Goal: Task Accomplishment & Management: Manage account settings

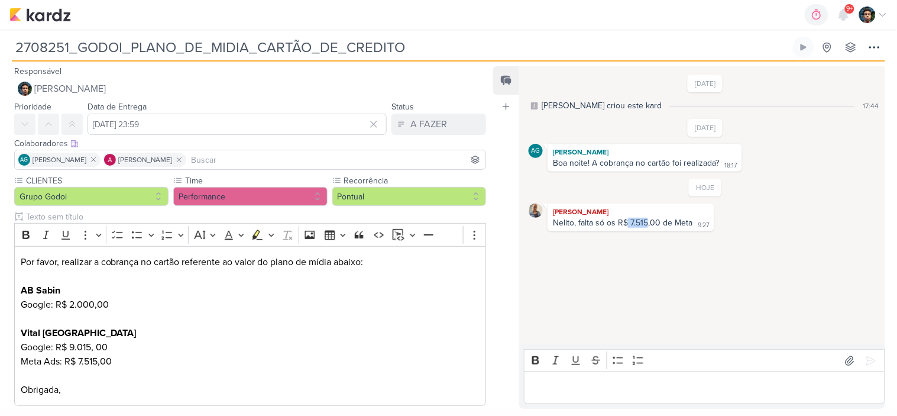
drag, startPoint x: 647, startPoint y: 220, endPoint x: 627, endPoint y: 219, distance: 20.7
click at [627, 219] on div "Nelito, falta só os R$ 7.515,00 de Meta" at bounding box center [623, 223] width 140 height 10
click at [636, 220] on div "Nelito, falta só os R$ 7.515,00 de Meta" at bounding box center [623, 223] width 140 height 10
click at [641, 220] on div "Nelito, falta só os R$ 7.515,00 de Meta" at bounding box center [623, 223] width 140 height 10
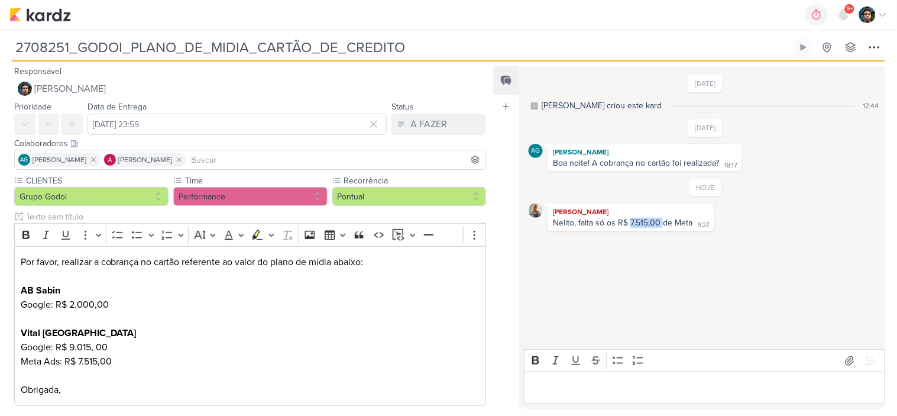
click at [647, 220] on div "Nelito, falta só os R$ 7.515,00 de Meta" at bounding box center [623, 223] width 140 height 10
drag, startPoint x: 646, startPoint y: 220, endPoint x: 630, endPoint y: 217, distance: 16.8
click at [630, 218] on div "Nelito, falta só os R$ 7.515,00 de Meta" at bounding box center [623, 223] width 140 height 10
copy div "7.515"
click at [635, 223] on div "Nelito, falta só os R$ 7.515,00 de Meta" at bounding box center [623, 223] width 140 height 10
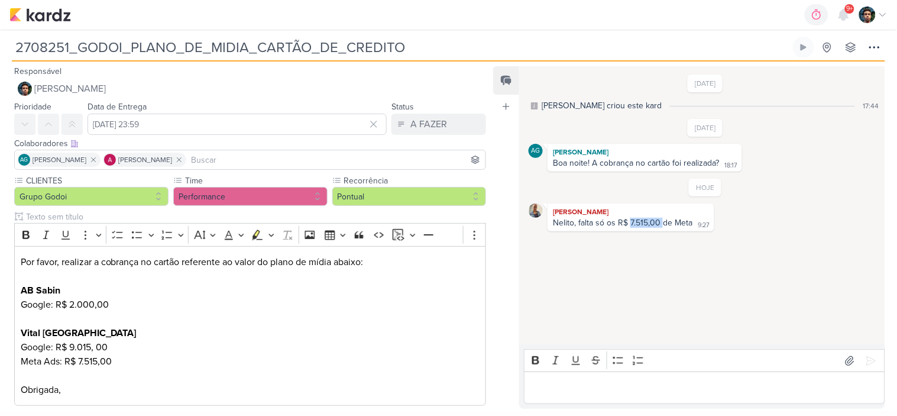
click at [635, 223] on div "Nelito, falta só os R$ 7.515,00 de Meta" at bounding box center [623, 223] width 140 height 10
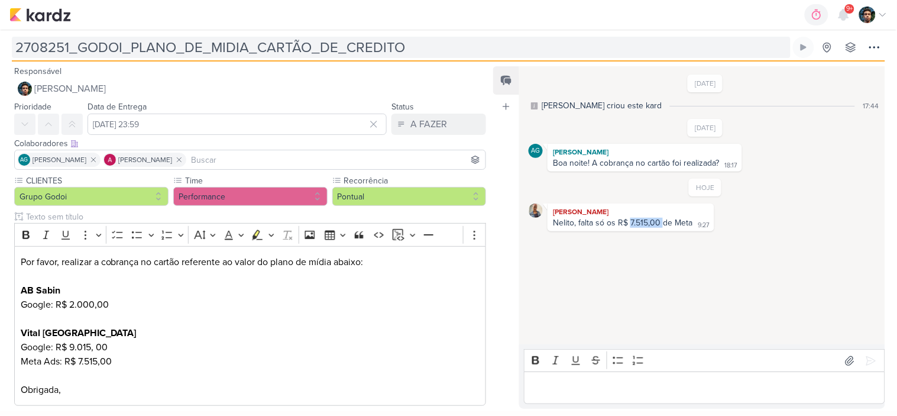
drag, startPoint x: 799, startPoint y: 48, endPoint x: 785, endPoint y: 44, distance: 14.2
click at [799, 48] on icon at bounding box center [803, 47] width 9 height 9
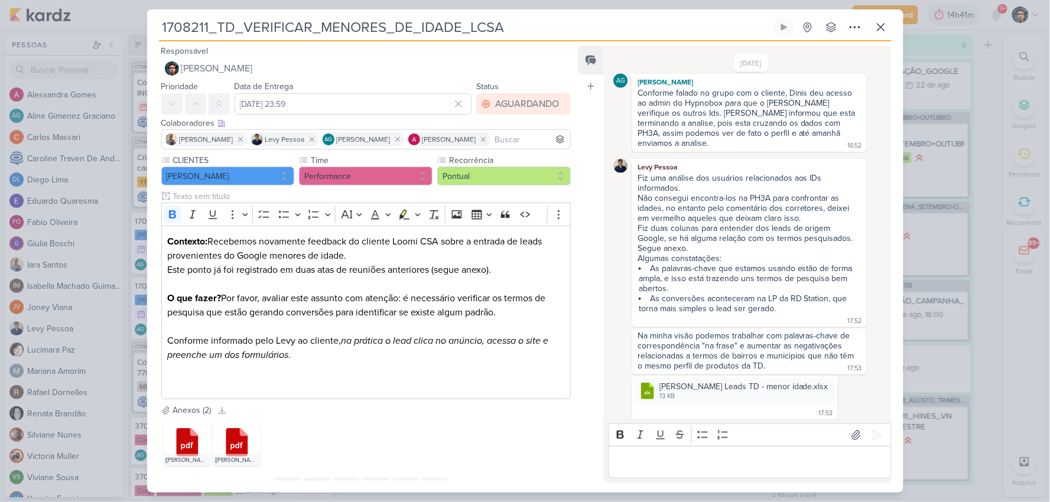
scroll to position [404, 0]
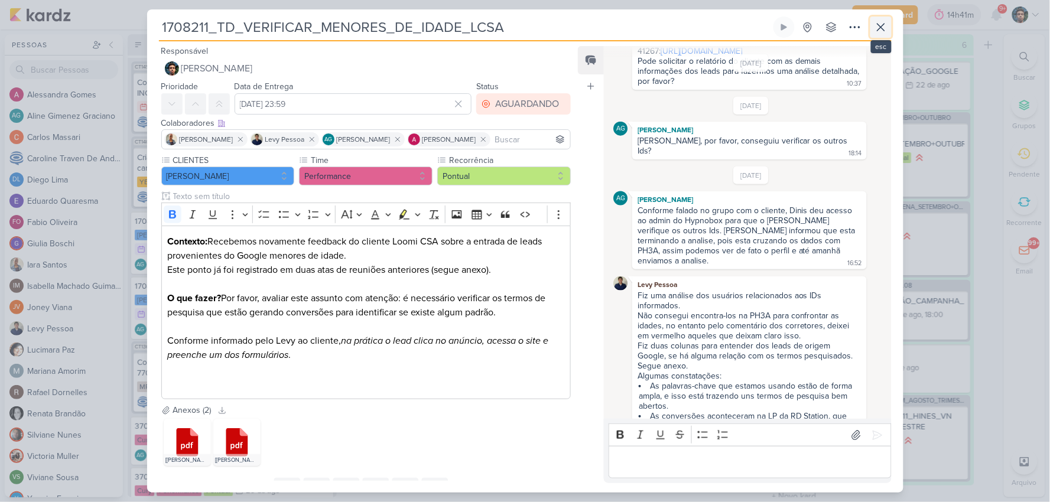
click at [878, 24] on icon at bounding box center [881, 27] width 14 height 14
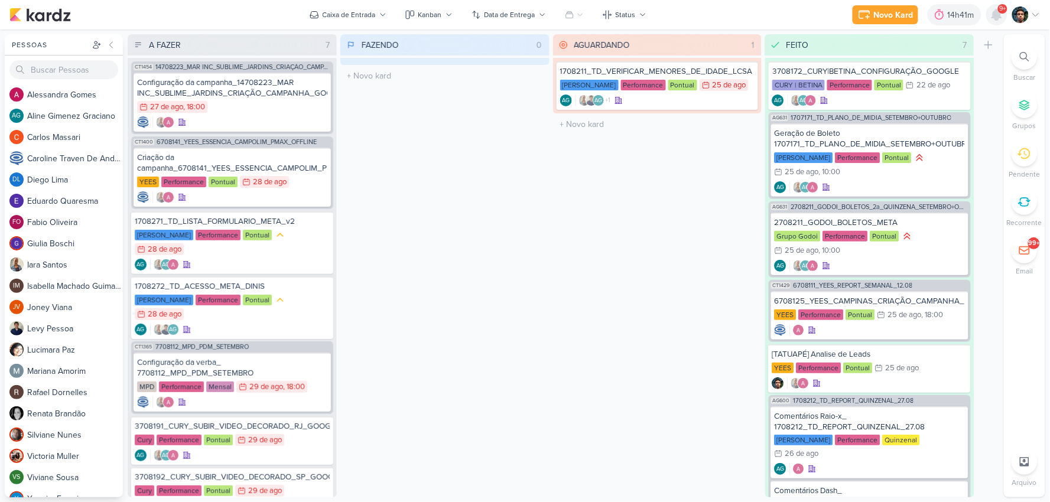
click at [896, 7] on div at bounding box center [997, 14] width 21 height 21
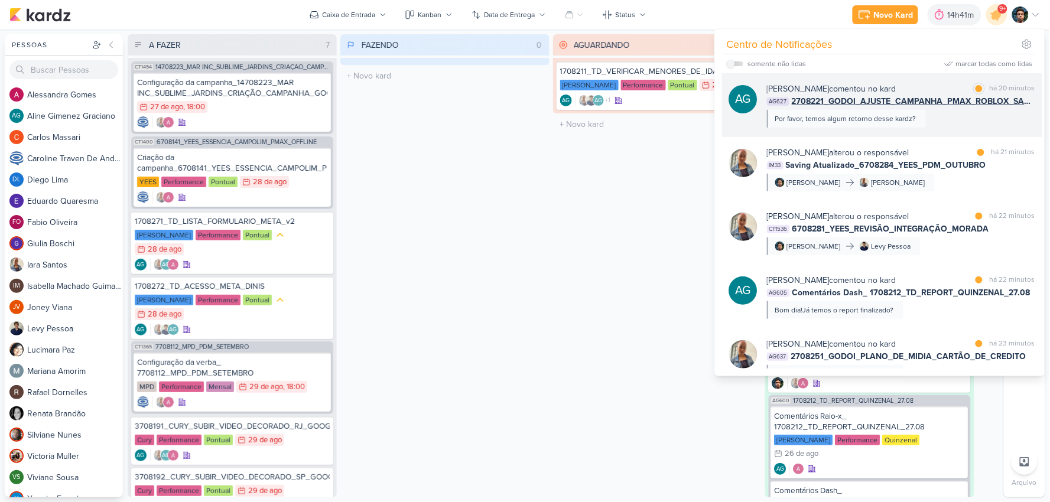
click at [896, 117] on div "Aline Gimenez Graciano comentou no kard marcar como lida há 20 minutos AG627 27…" at bounding box center [901, 105] width 268 height 45
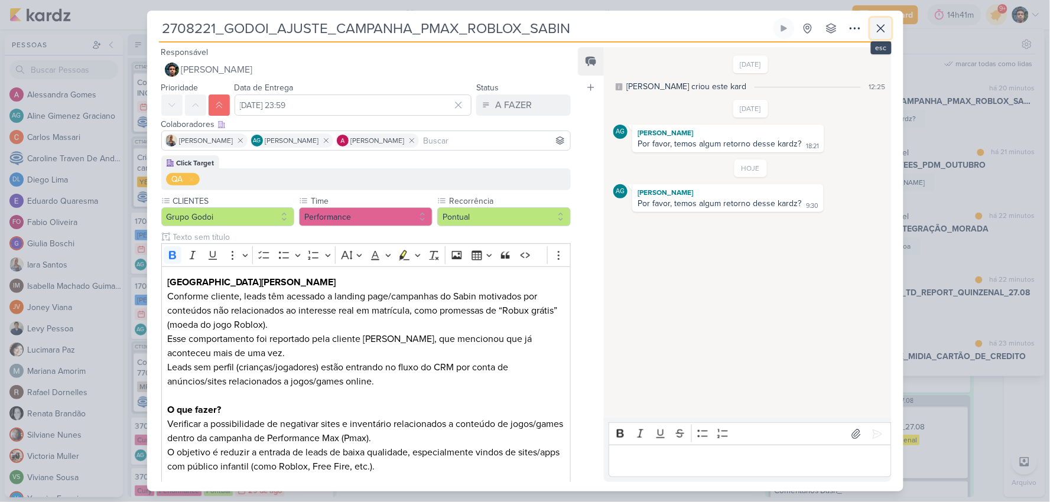
click at [887, 33] on icon at bounding box center [881, 28] width 14 height 14
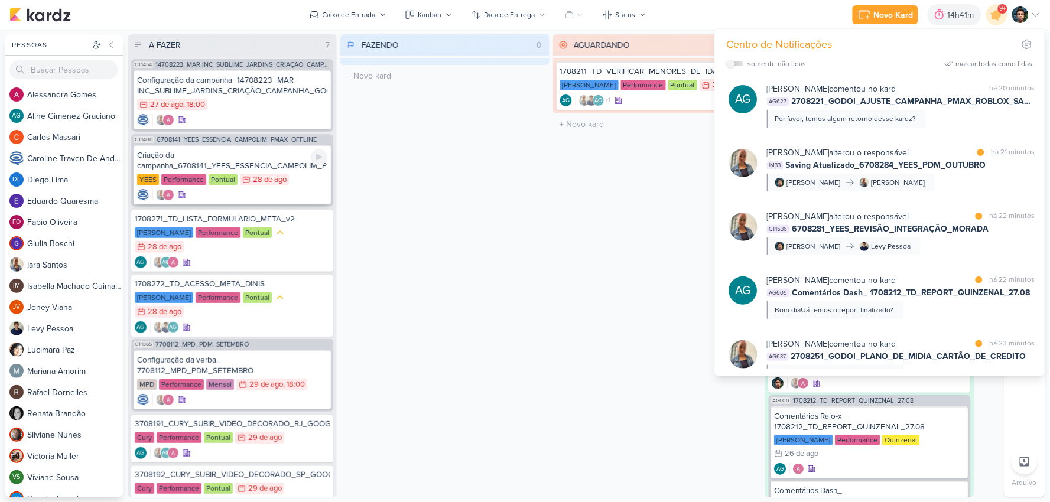
scroll to position [0, 0]
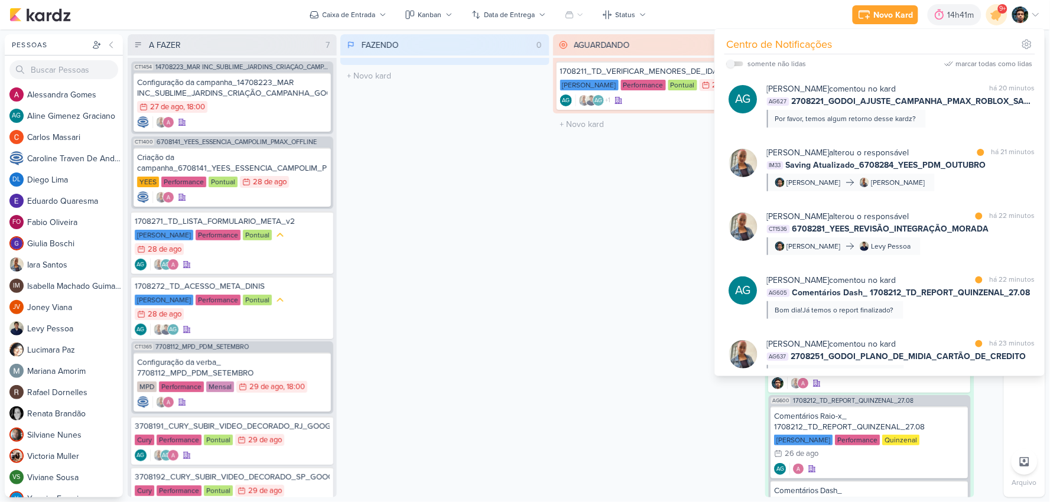
click at [521, 145] on div "FAZENDO 0 Mover Para Esquerda Mover Para Direita [GEOGRAPHIC_DATA] O título do …" at bounding box center [445, 265] width 209 height 463
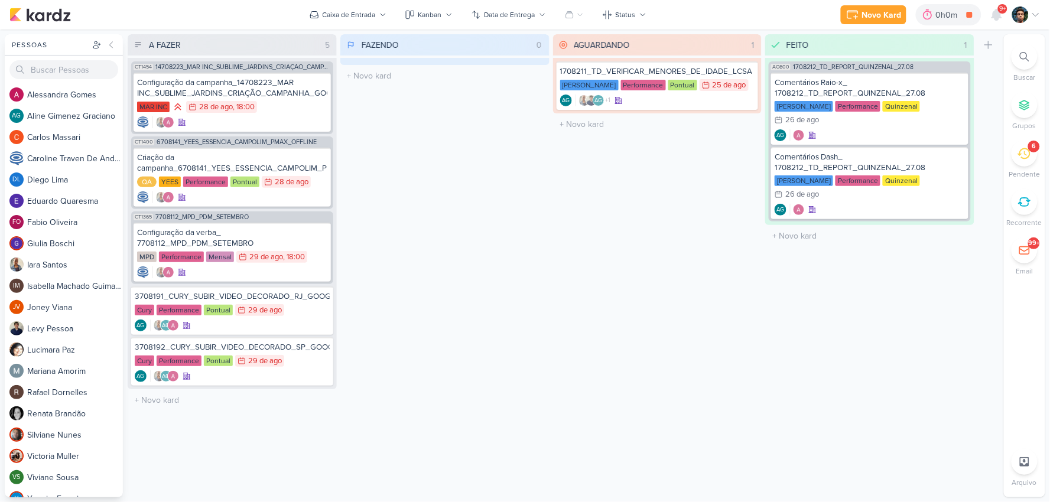
click at [1030, 161] on div "6" at bounding box center [1025, 154] width 26 height 26
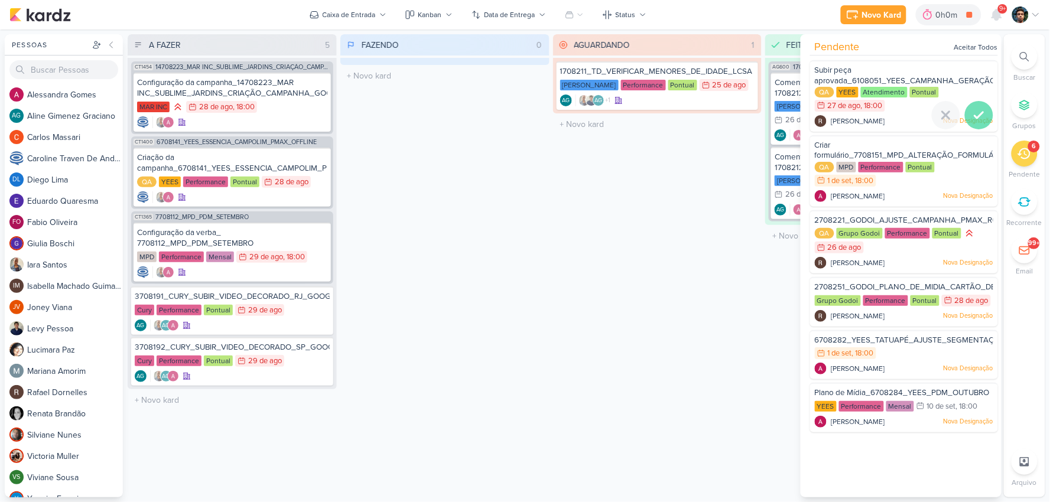
click at [980, 111] on icon at bounding box center [979, 115] width 14 height 14
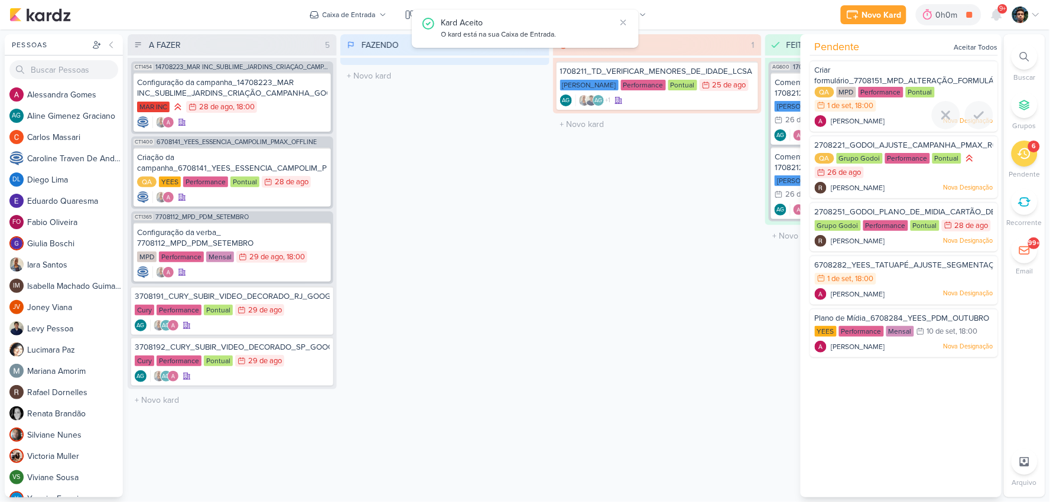
click at [980, 111] on icon at bounding box center [979, 115] width 14 height 14
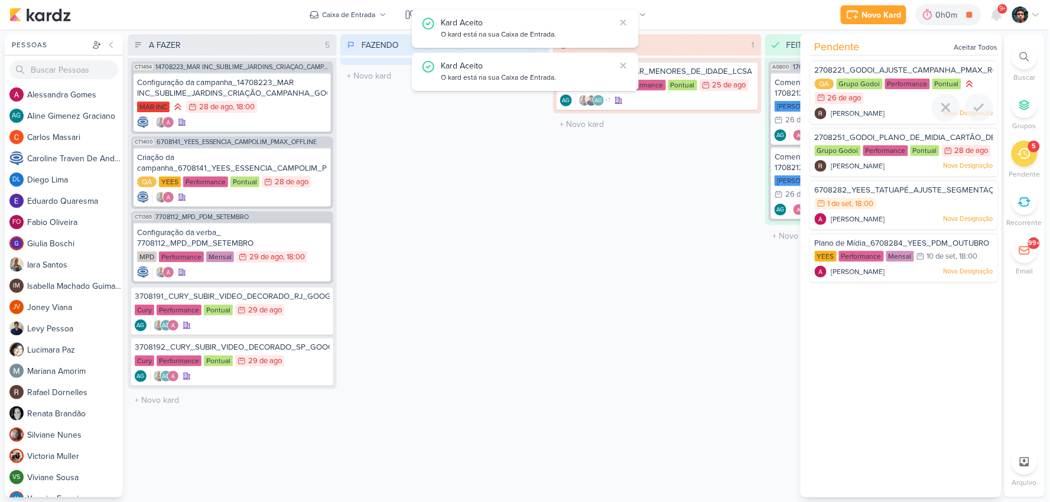
click at [980, 111] on icon at bounding box center [979, 107] width 14 height 14
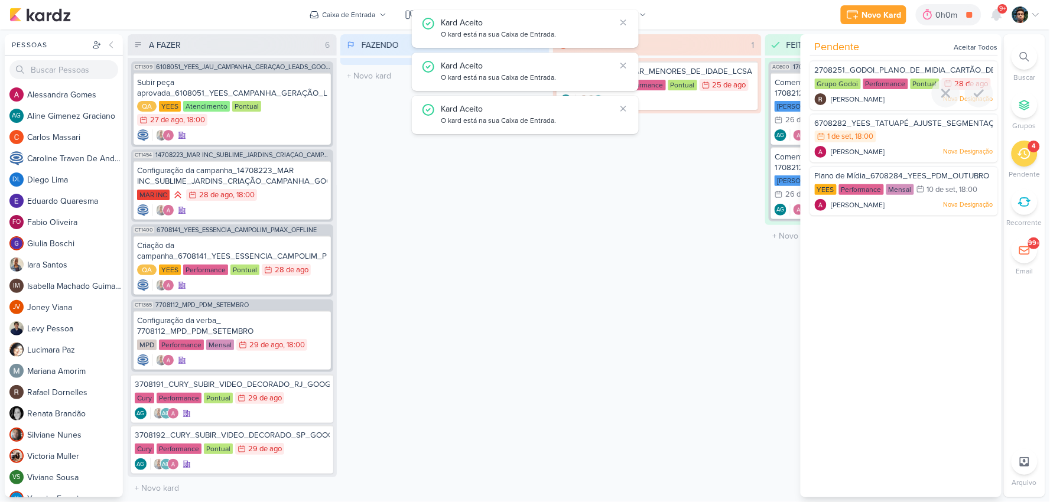
click at [980, 100] on icon at bounding box center [979, 93] width 14 height 14
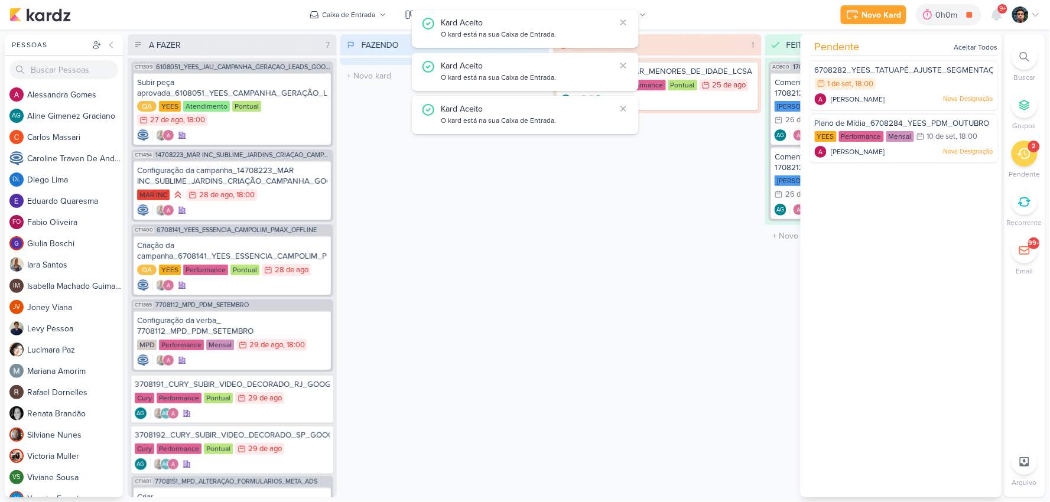
click at [980, 111] on div "6708282_YEES_TATUAPÉ_AJUSTE_SEGMENTAÇÃO_META_ADS 1/9 [DATE] 18:00 [PERSON_NAME]" at bounding box center [901, 115] width 201 height 111
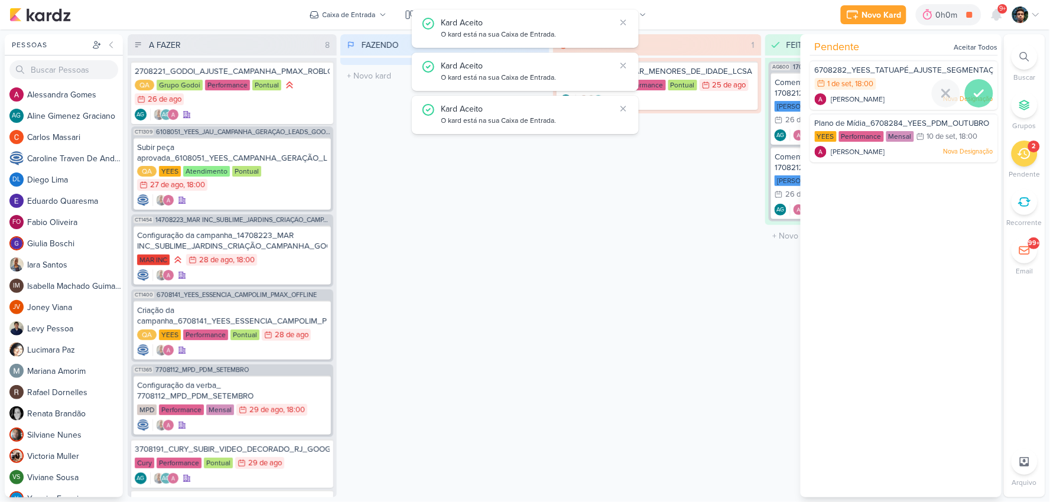
click at [976, 91] on icon at bounding box center [979, 93] width 14 height 14
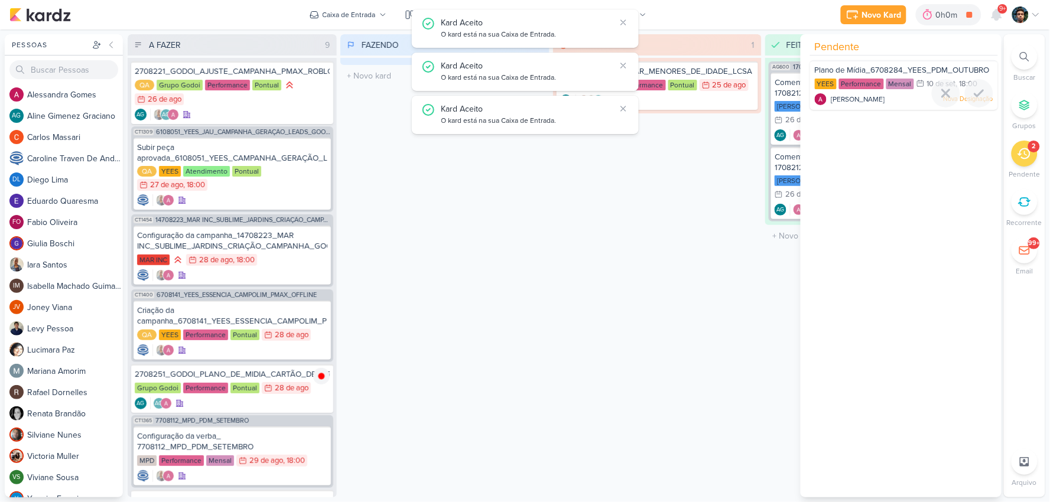
click at [974, 93] on icon at bounding box center [979, 93] width 14 height 14
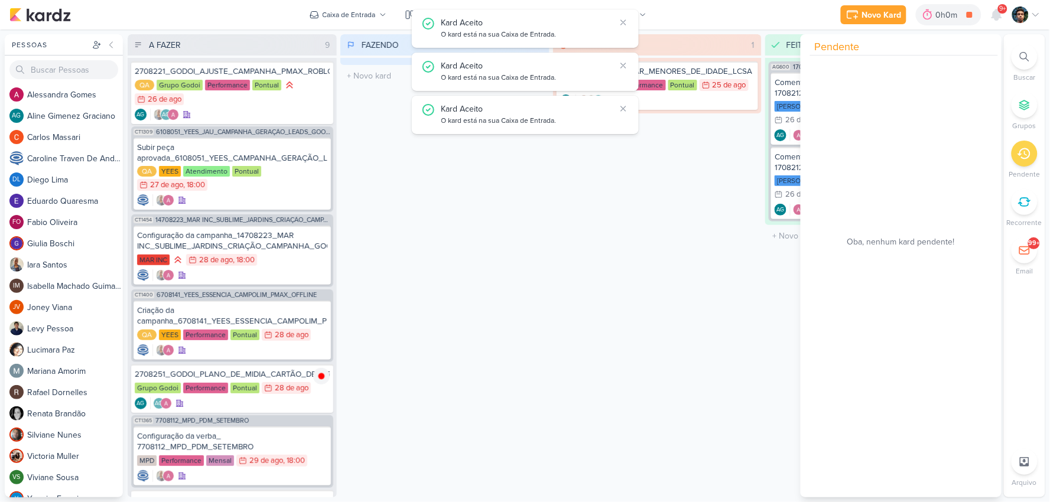
click at [616, 20] on div "Kard Aceito O kard está na sua Caixa de Entrada." at bounding box center [536, 29] width 188 height 24
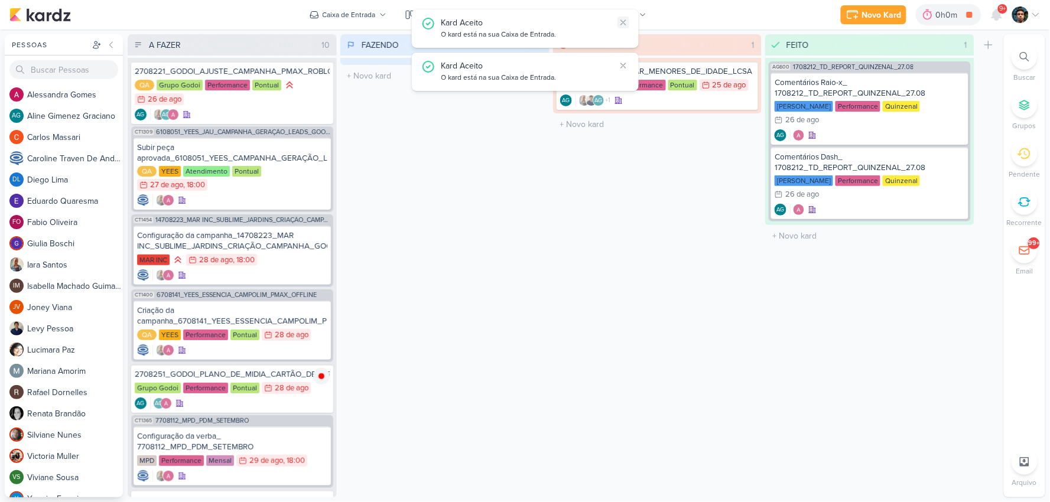
click at [624, 20] on icon at bounding box center [623, 22] width 9 height 9
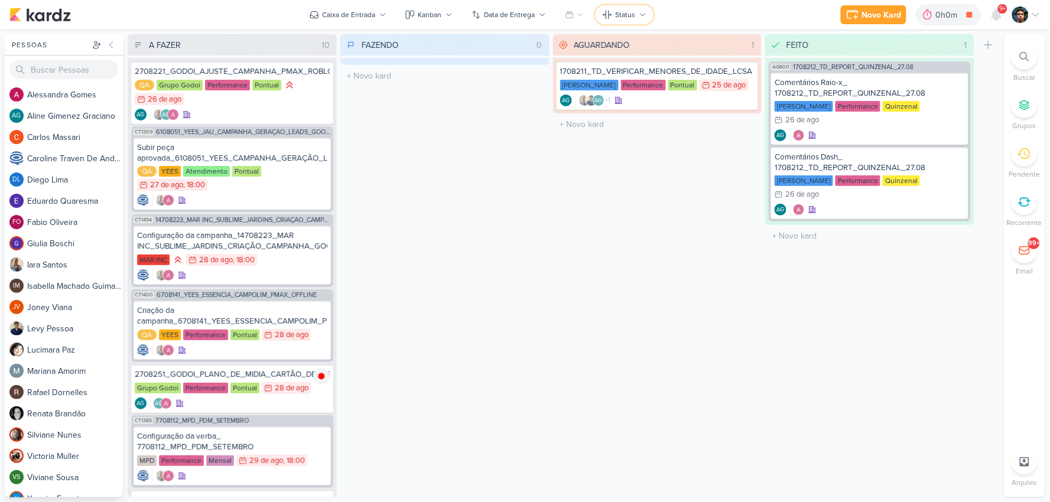
click at [624, 20] on button "Status" at bounding box center [625, 14] width 58 height 19
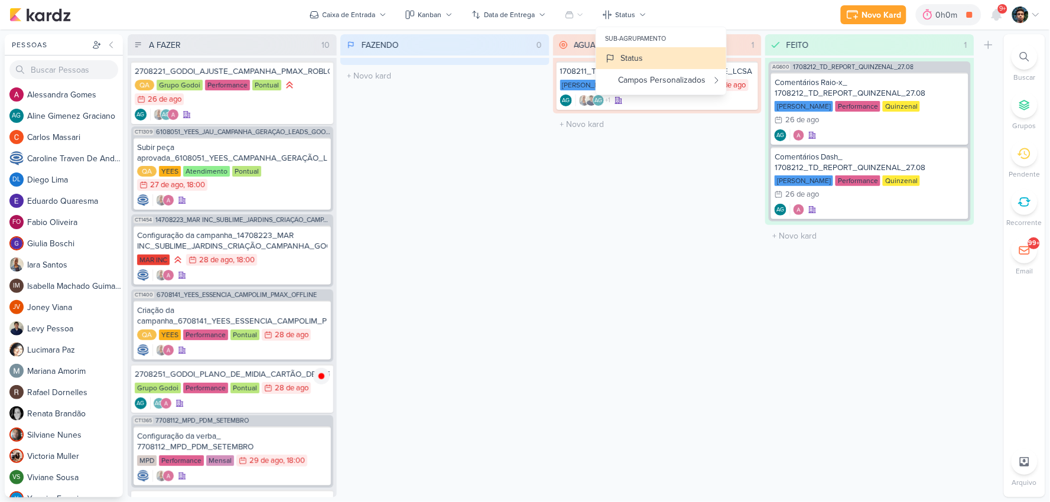
click at [699, 16] on div "Novo Kard Ctrl + k 0h0m 2708251_GODOI_PLANO_DE_MIDIA_CARTÃO_DE_CREDITO 0h0m Hoj…" at bounding box center [525, 15] width 1032 height 30
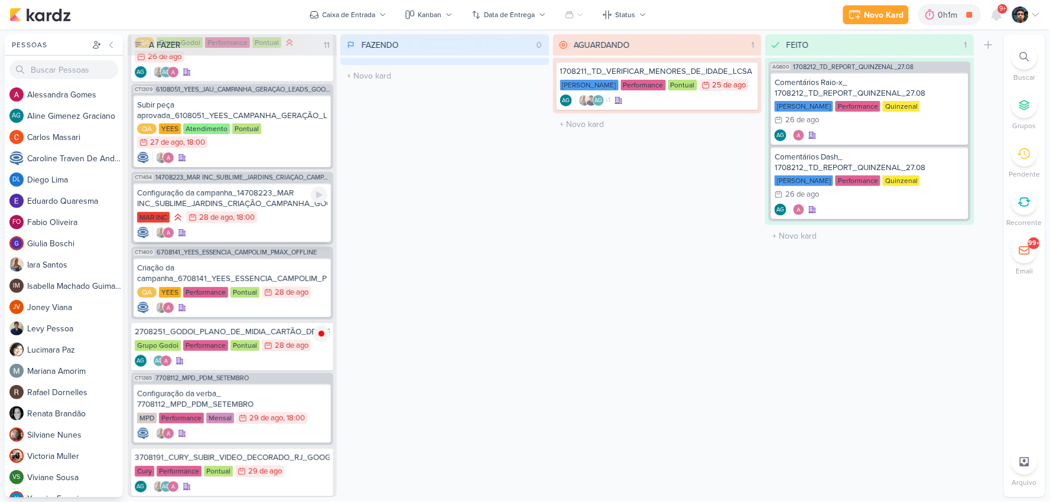
scroll to position [66, 0]
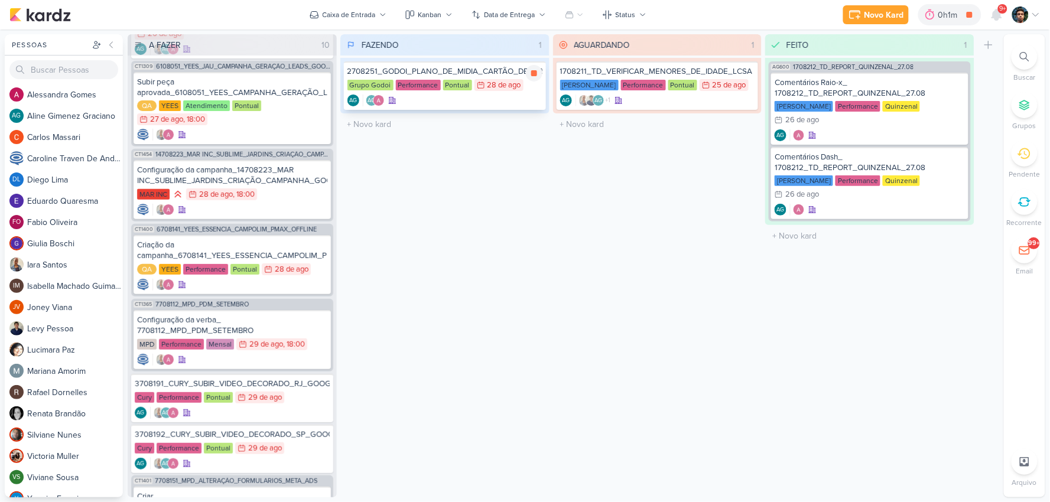
click at [485, 103] on div "AG AG" at bounding box center [445, 101] width 195 height 12
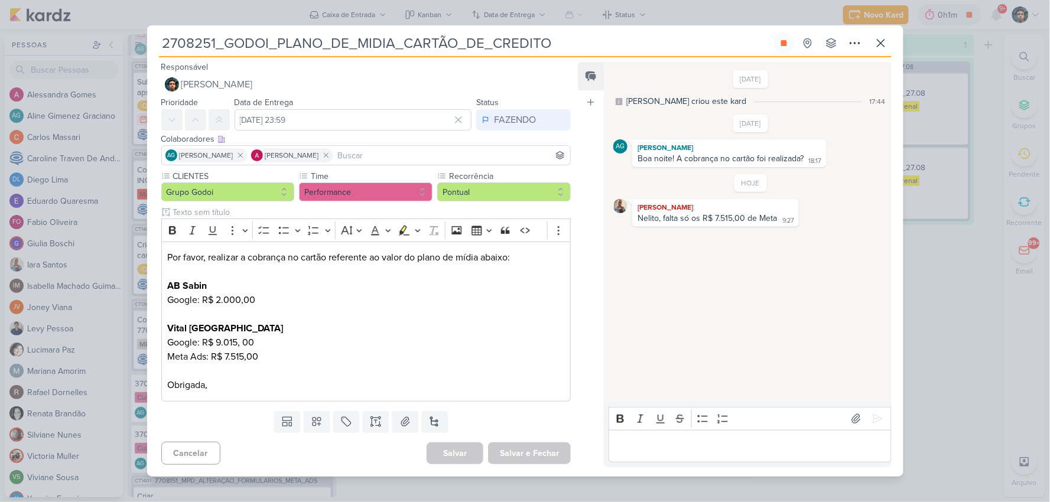
click at [724, 216] on div "Nelito, falta só os R$ 7.515,00 de Meta" at bounding box center [708, 218] width 140 height 10
click at [717, 444] on p "Editor editing area: main" at bounding box center [750, 446] width 270 height 14
click at [717, 448] on p "Verba adicionada" at bounding box center [750, 446] width 270 height 14
click at [877, 416] on icon at bounding box center [878, 419] width 12 height 12
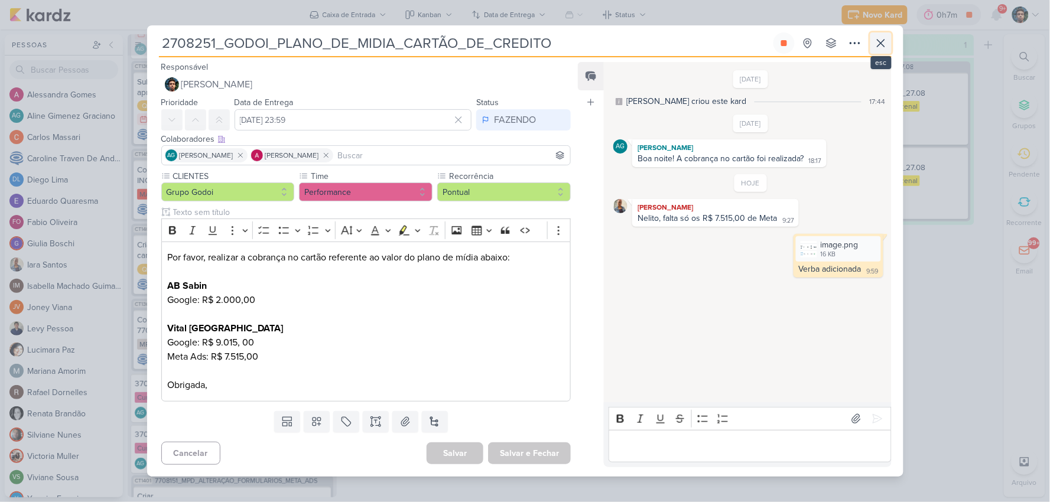
click at [883, 45] on icon at bounding box center [881, 43] width 7 height 7
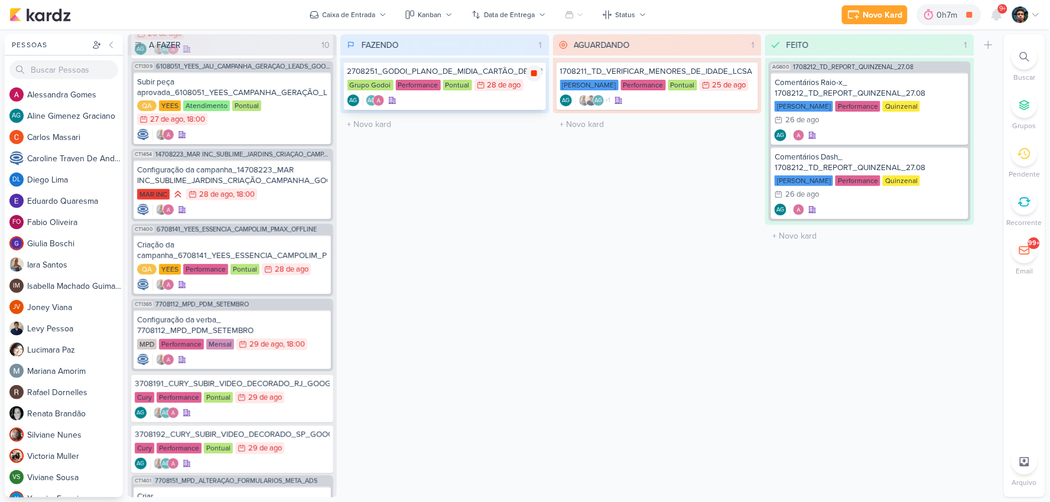
click at [536, 74] on icon at bounding box center [534, 73] width 6 height 6
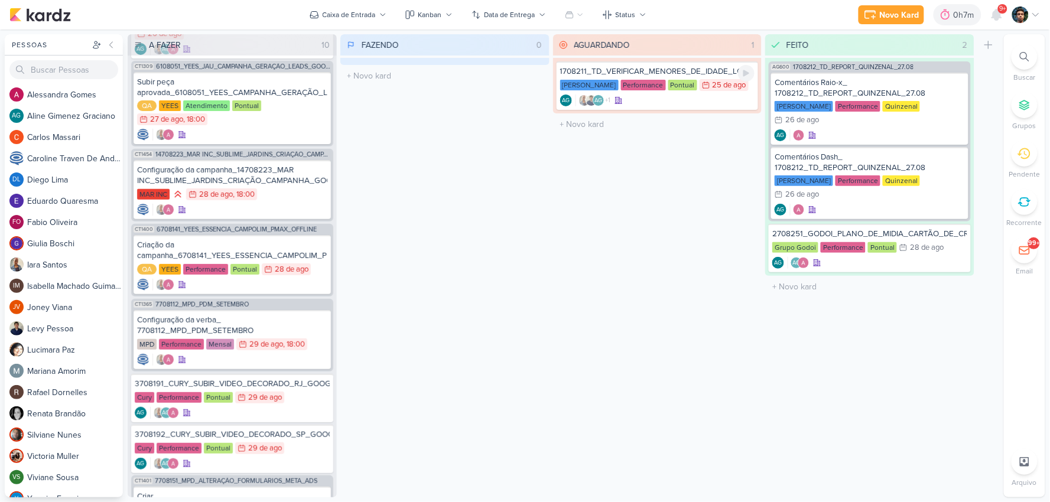
drag, startPoint x: 689, startPoint y: 99, endPoint x: 664, endPoint y: 86, distance: 28.0
click at [689, 99] on div "AG +1 AG" at bounding box center [657, 101] width 195 height 12
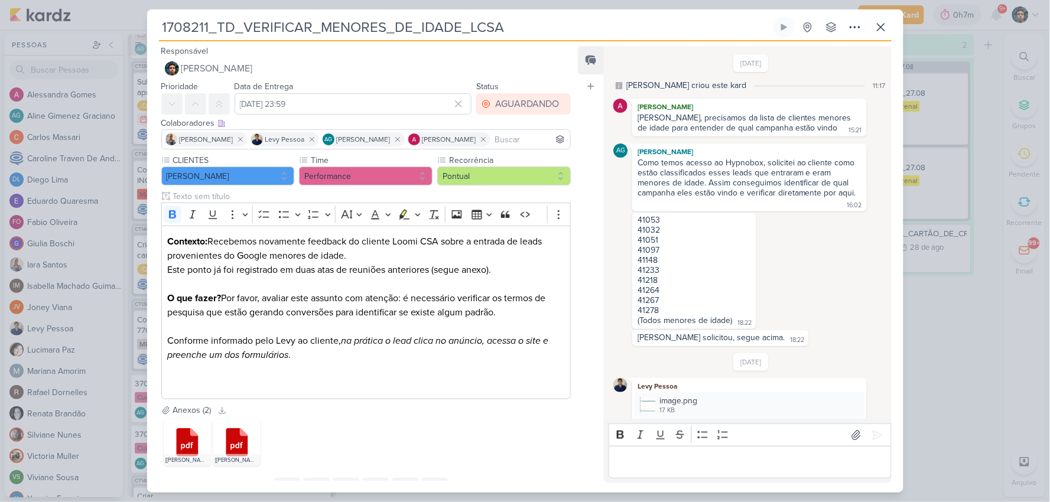
scroll to position [662, 0]
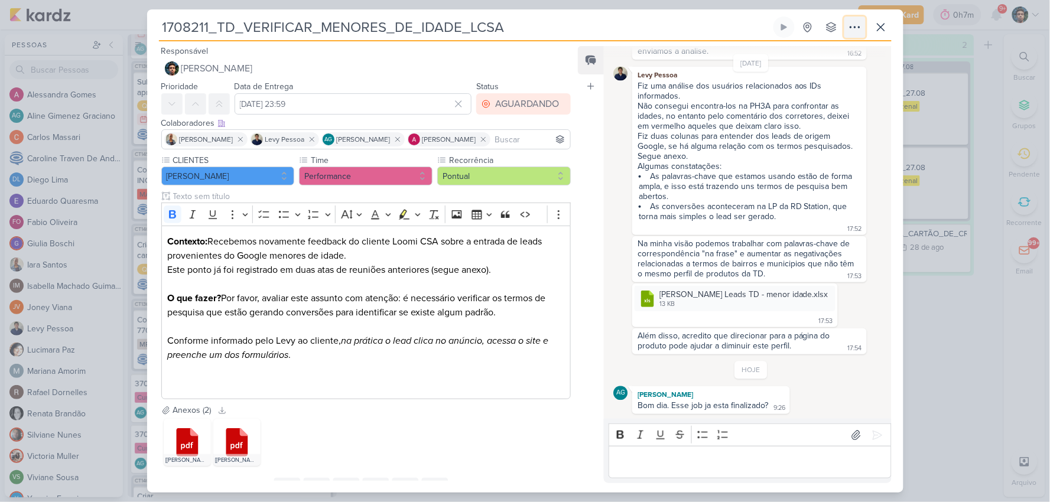
click at [846, 28] on button at bounding box center [855, 27] width 21 height 21
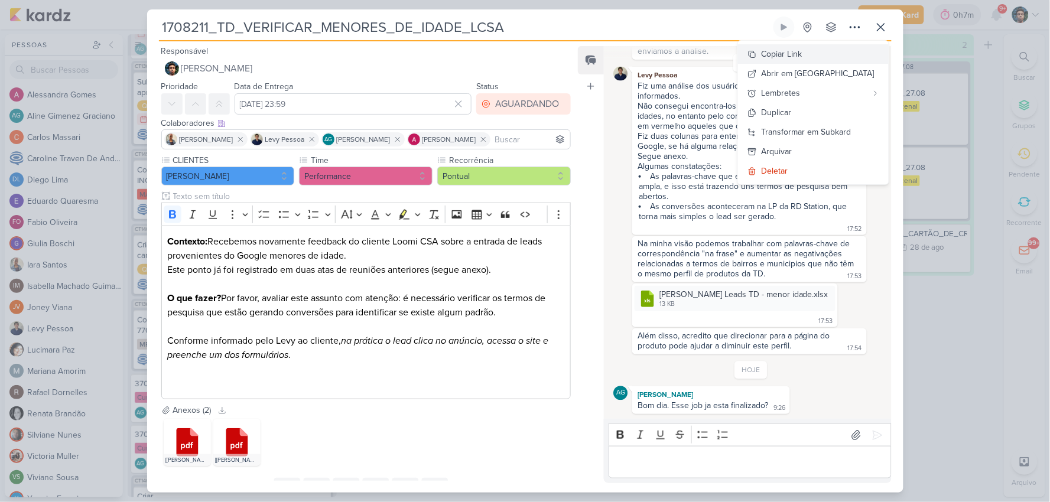
drag, startPoint x: 822, startPoint y: 53, endPoint x: 824, endPoint y: 102, distance: 49.1
click at [803, 52] on div "Copiar Link" at bounding box center [782, 54] width 41 height 12
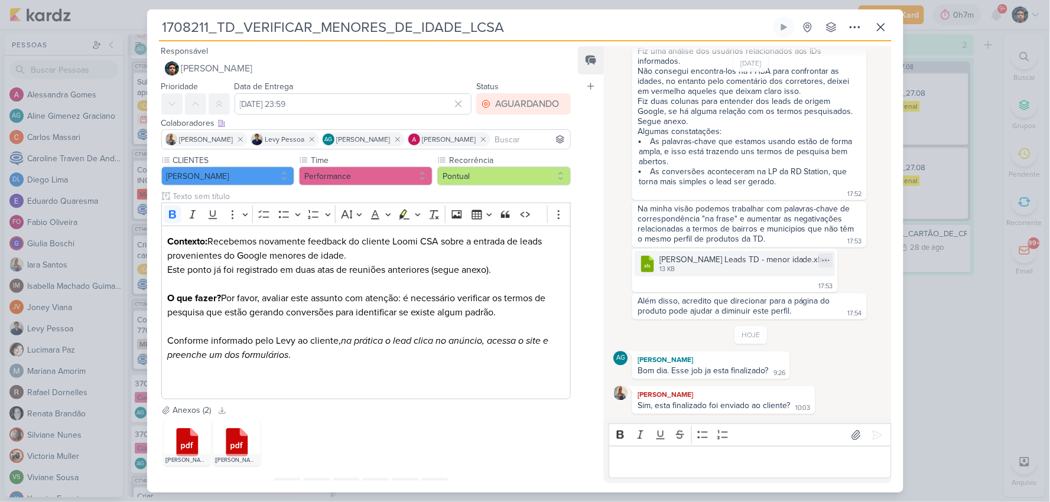
scroll to position [696, 0]
click at [879, 24] on icon at bounding box center [881, 27] width 14 height 14
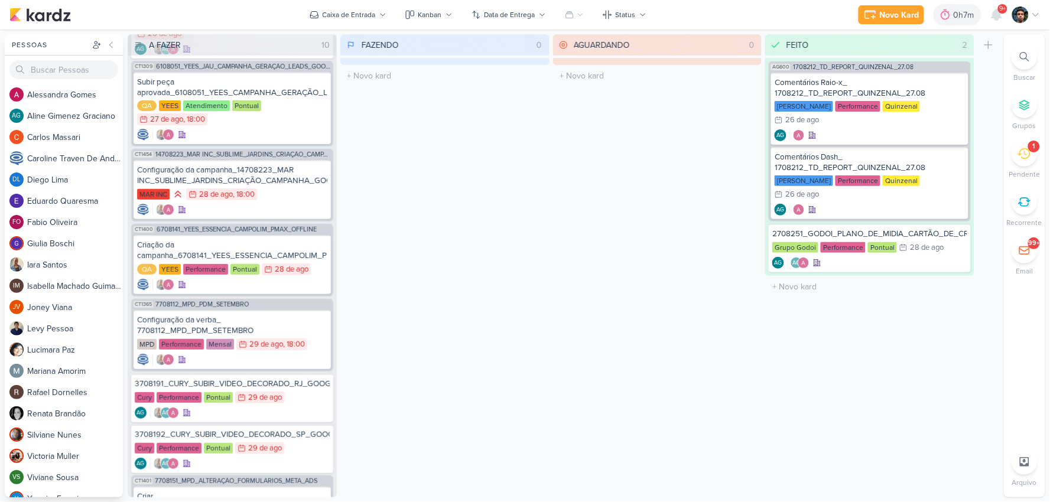
click at [1027, 144] on div "1" at bounding box center [1025, 154] width 26 height 26
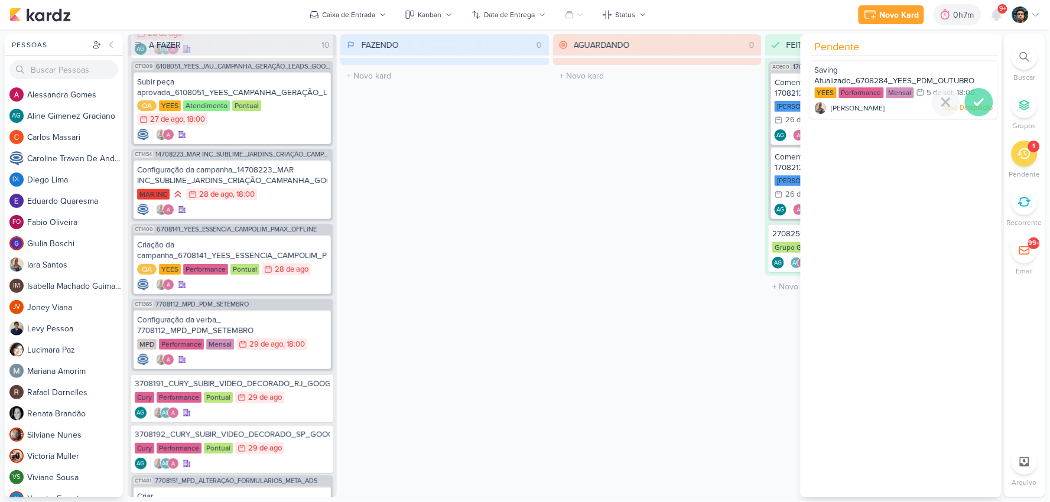
click at [967, 103] on div at bounding box center [979, 102] width 28 height 28
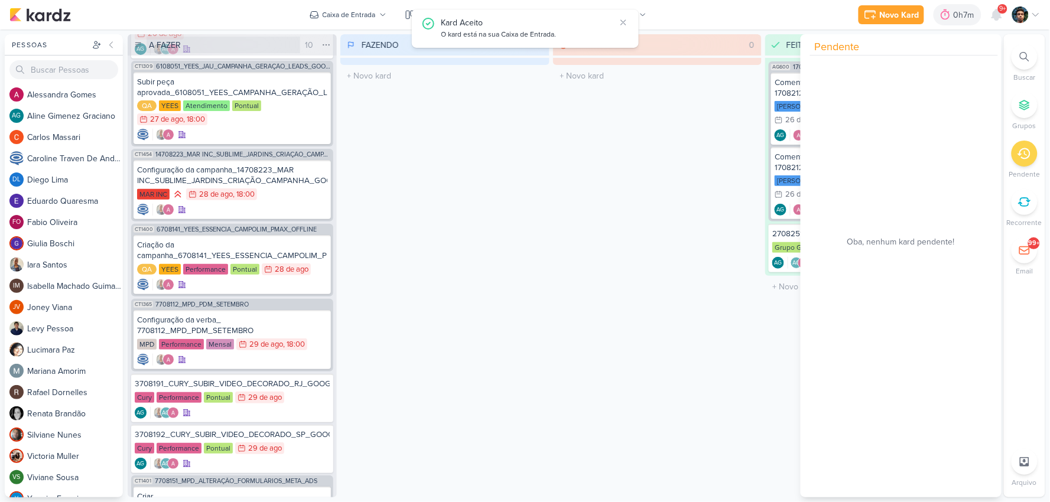
click at [222, 44] on input "A FAZER" at bounding box center [224, 45] width 154 height 17
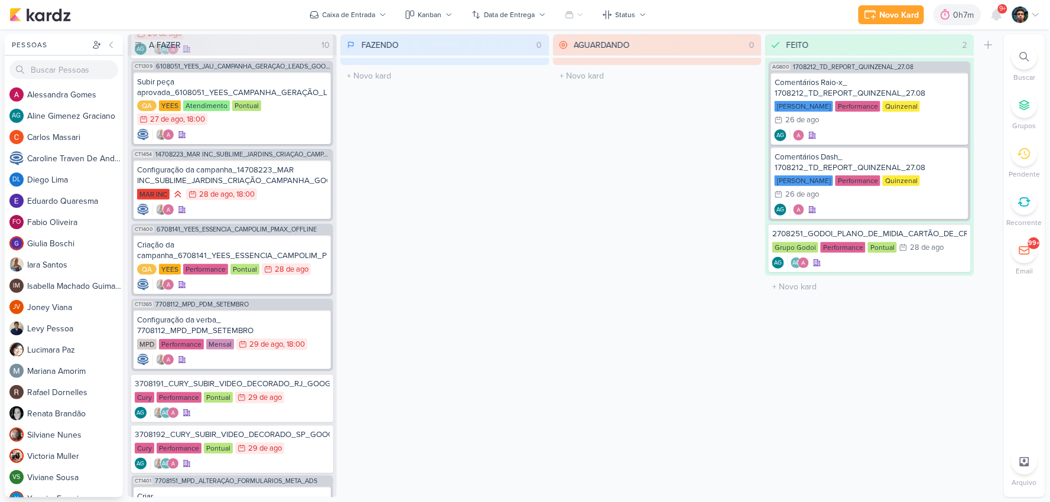
click at [355, 95] on div "FAZENDO 0 Mover Para Esquerda Mover Para Direita [GEOGRAPHIC_DATA] O título do …" at bounding box center [445, 265] width 209 height 463
click at [370, 106] on div "FAZENDO 0 Mover Para Esquerda Mover Para Direita [GEOGRAPHIC_DATA] O título do …" at bounding box center [445, 265] width 209 height 463
click at [325, 42] on icon at bounding box center [326, 44] width 9 height 9
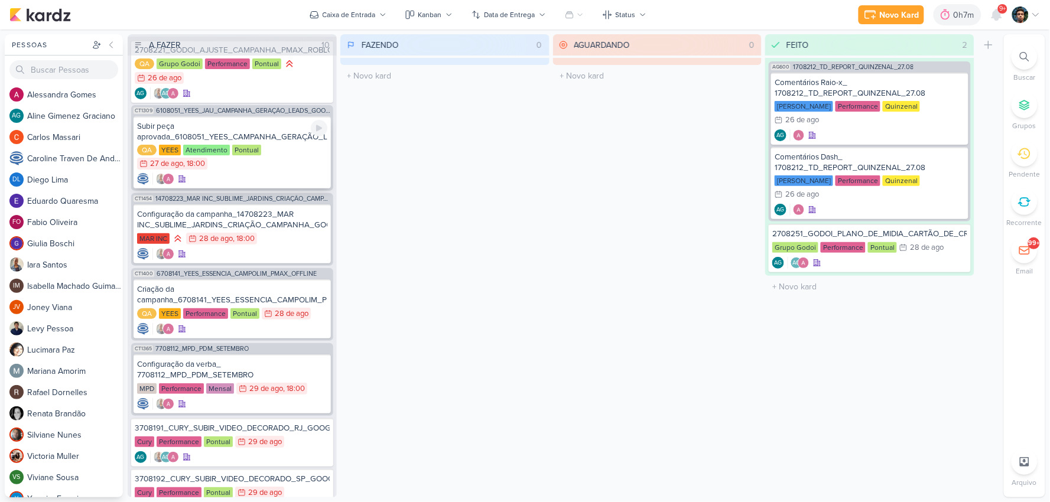
scroll to position [0, 0]
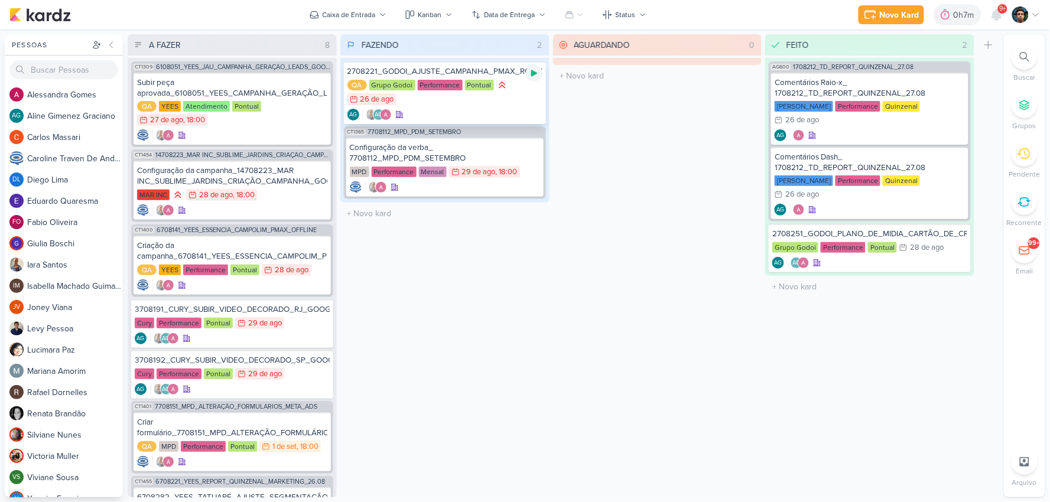
click at [528, 72] on div at bounding box center [534, 73] width 17 height 17
click at [430, 107] on div "2708221_GODOI_AJUSTE_CAMPANHA_PMAX_ROBLOX_SABIN QA Grupo Godoi Performance Pont…" at bounding box center [445, 92] width 202 height 63
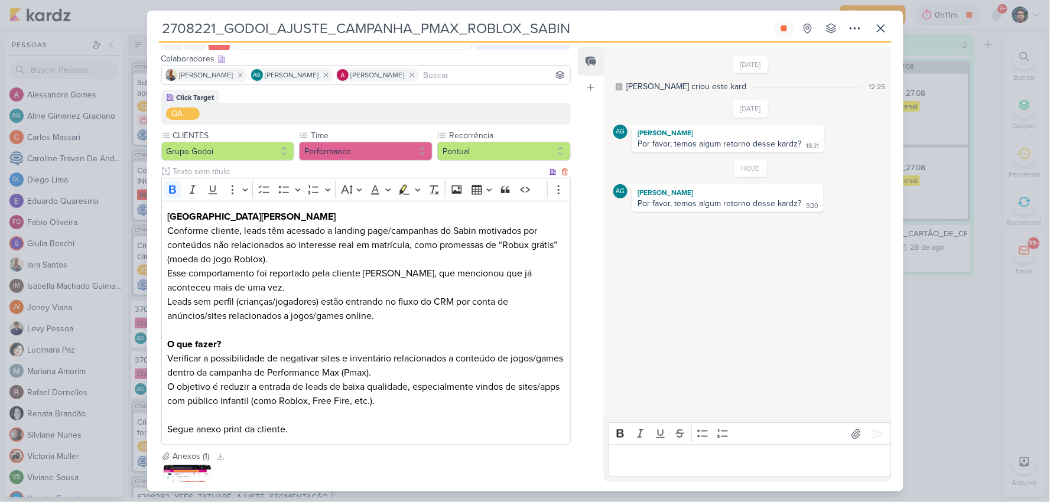
scroll to position [131, 0]
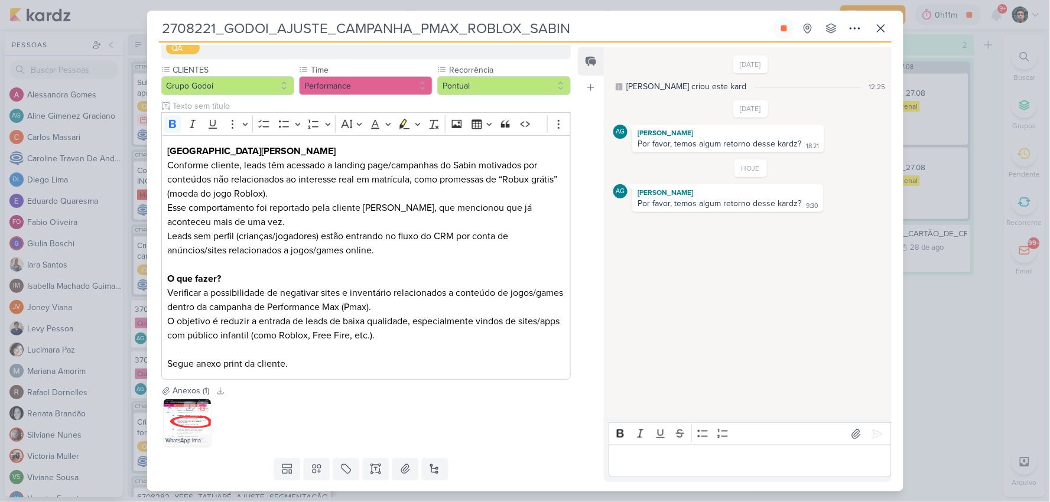
click at [181, 414] on img at bounding box center [187, 423] width 47 height 47
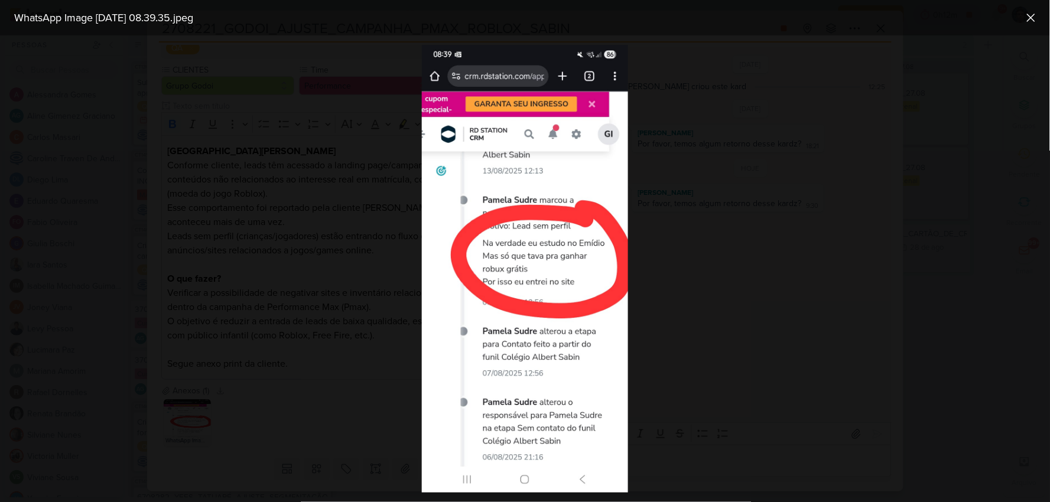
click at [761, 306] on div at bounding box center [525, 268] width 1050 height 467
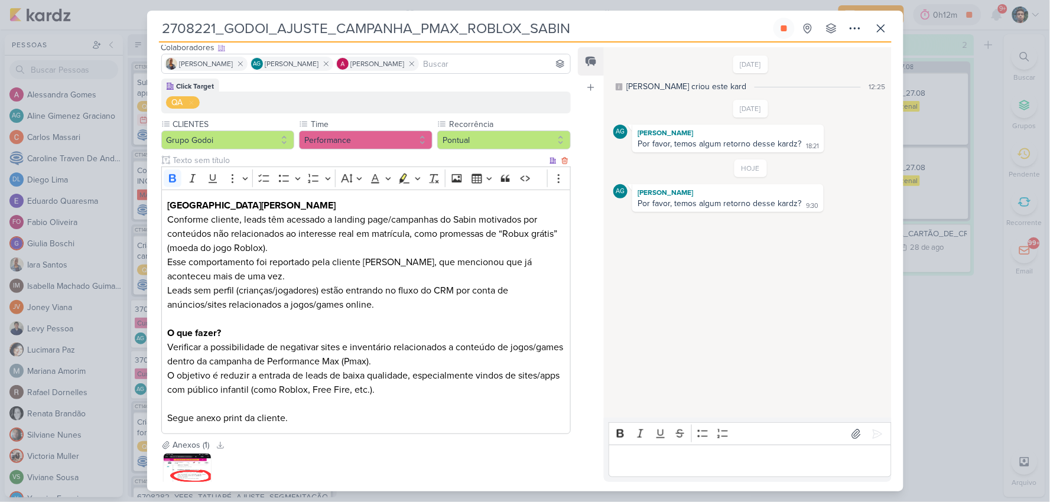
scroll to position [164, 0]
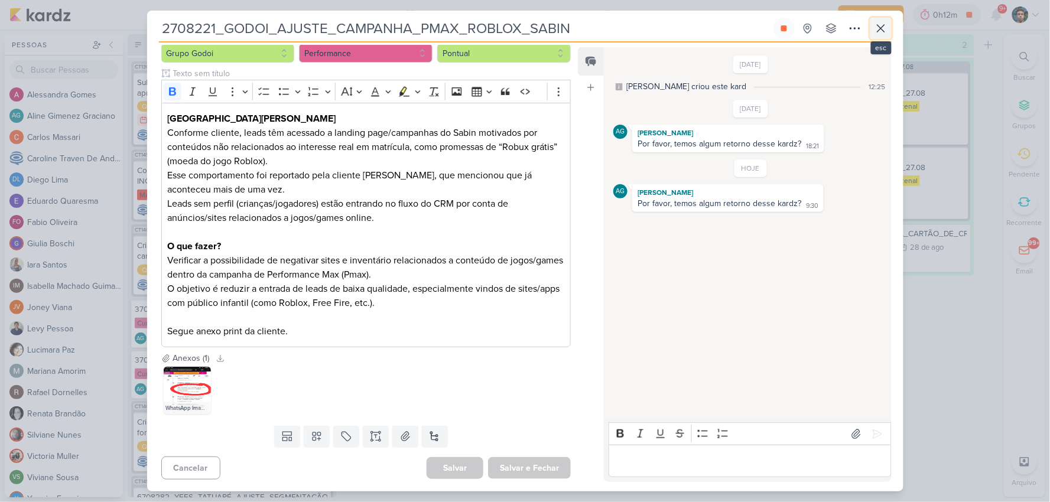
click at [879, 27] on icon at bounding box center [881, 28] width 14 height 14
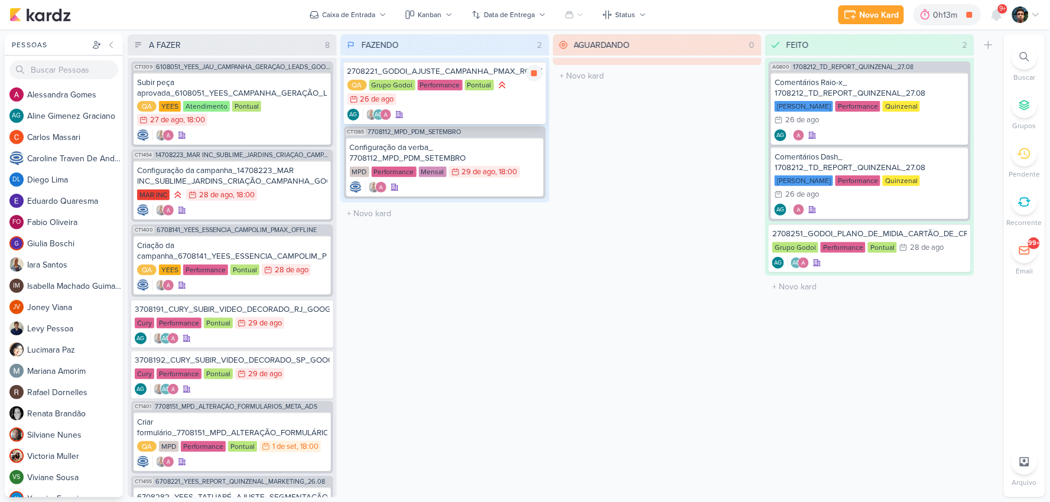
click at [448, 100] on div "QA Grupo Godoi Performance Pontual 26/8 [DATE]" at bounding box center [445, 92] width 195 height 27
